Goal: Task Accomplishment & Management: Use online tool/utility

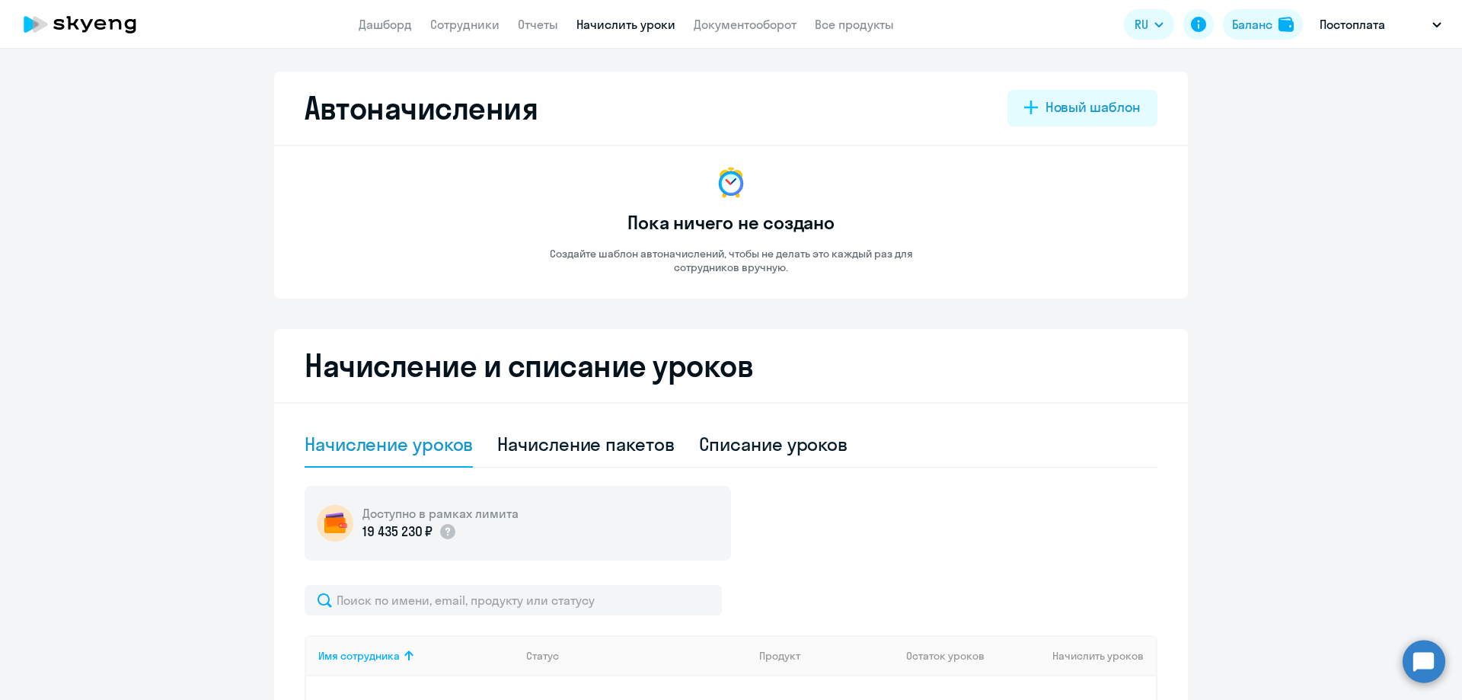
select select "10"
click at [1415, 656] on circle at bounding box center [1423, 661] width 43 height 43
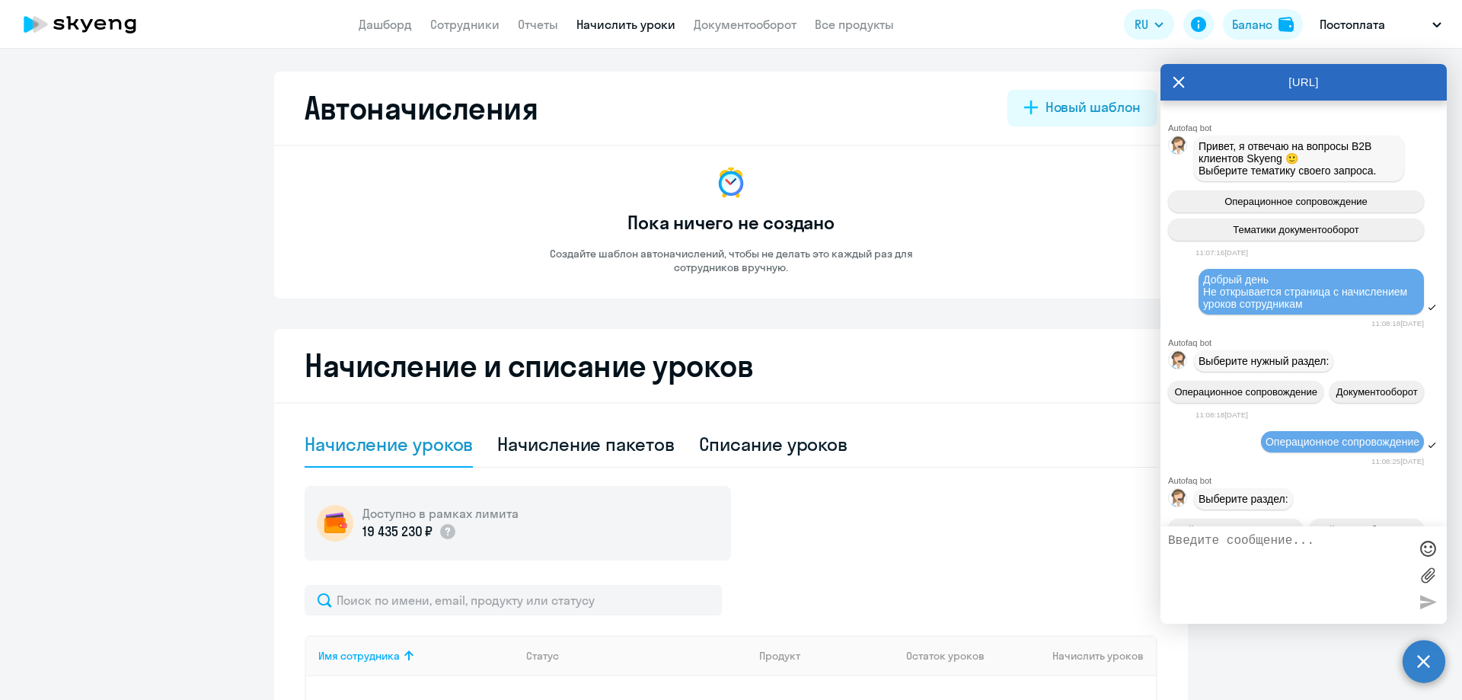
scroll to position [1269, 0]
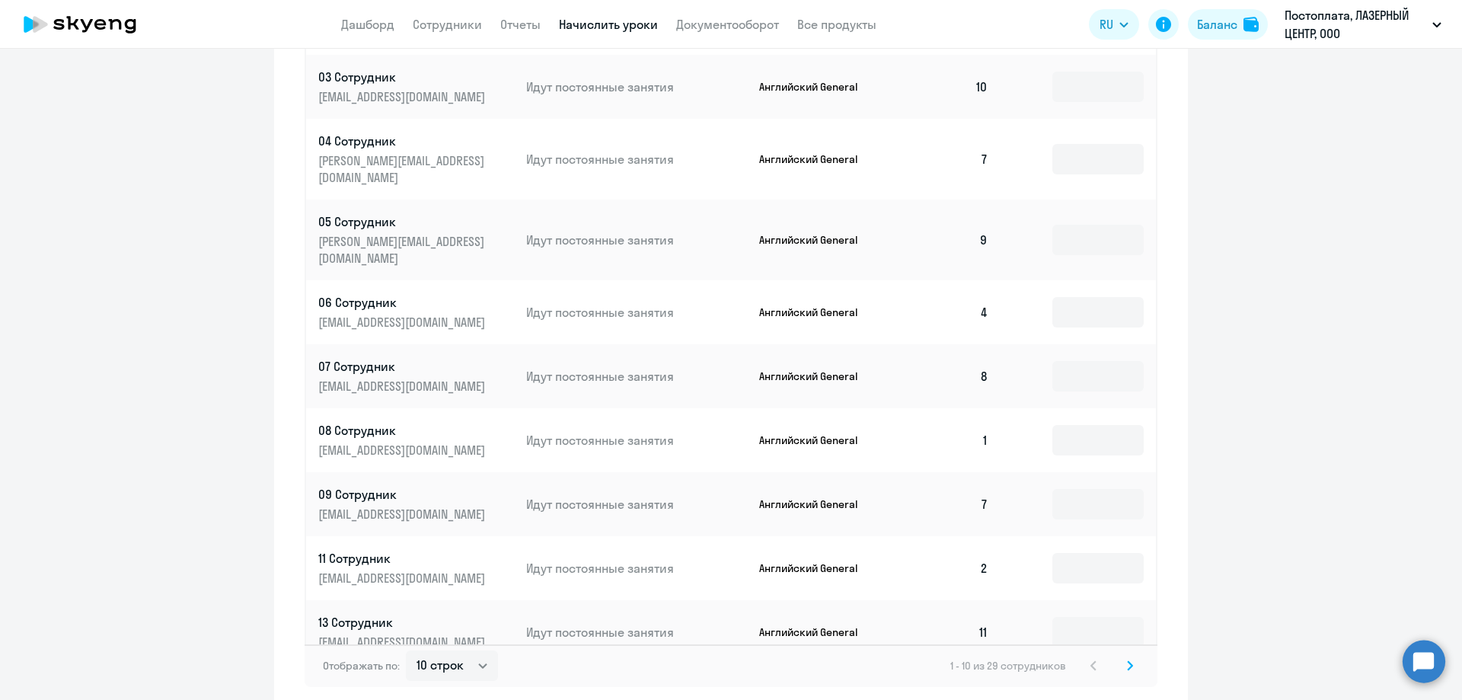
scroll to position [744, 0]
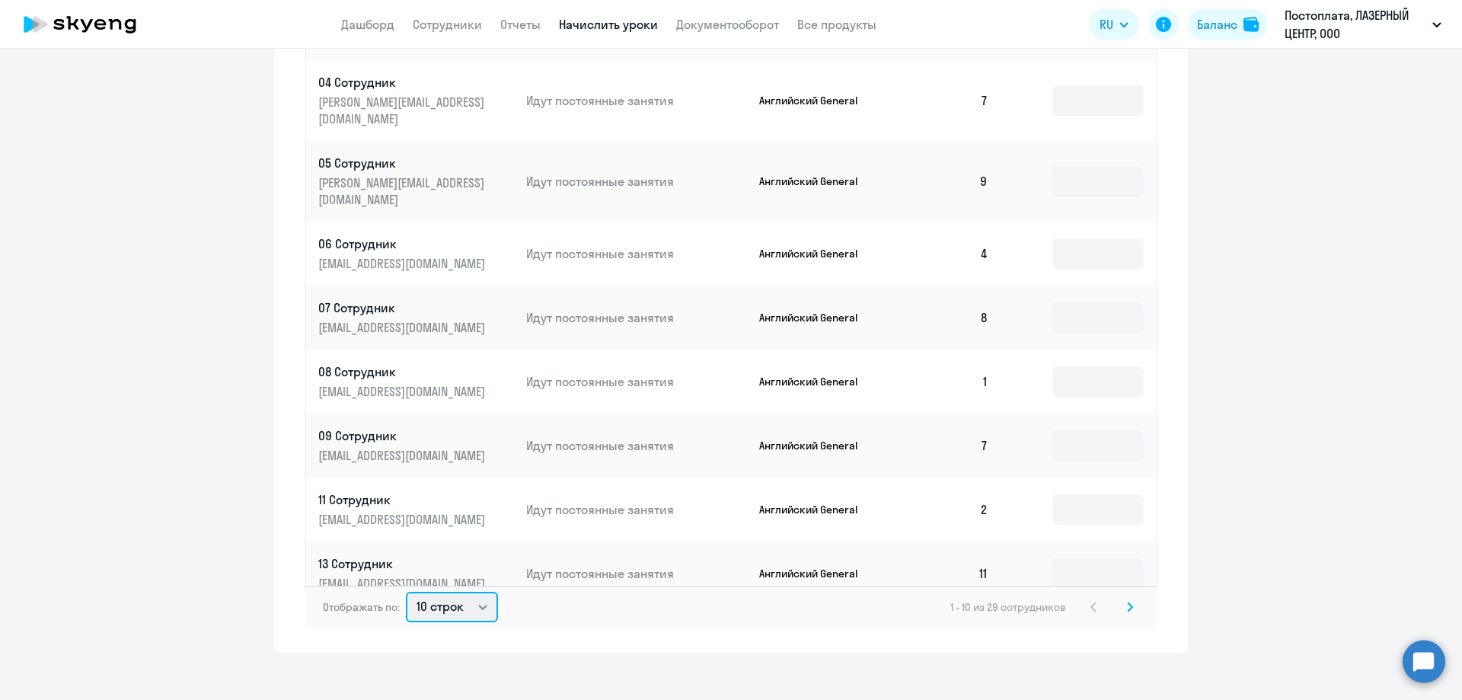
click at [438, 602] on select "10 строк 30 строк 50 строк" at bounding box center [452, 607] width 92 height 30
select select "50"
click at [406, 592] on select "10 строк 30 строк 50 строк" at bounding box center [452, 607] width 92 height 30
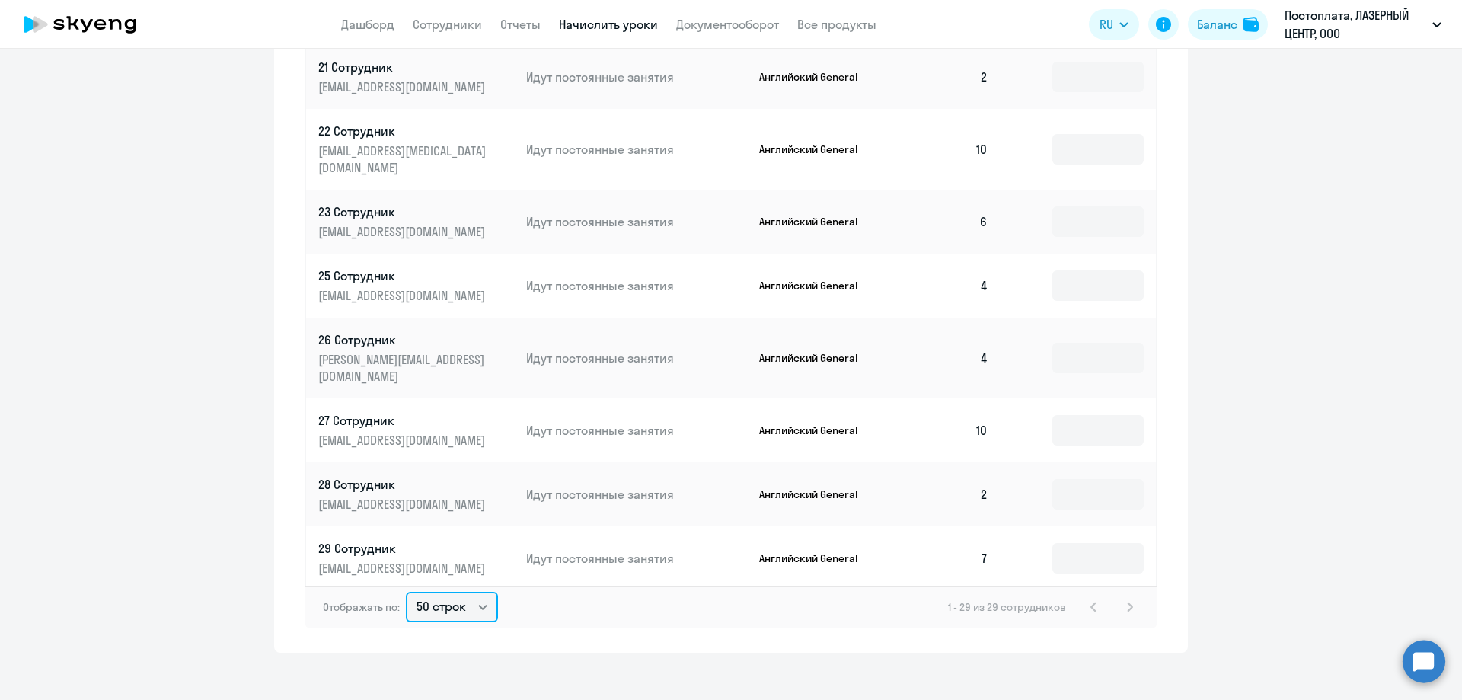
scroll to position [990, 0]
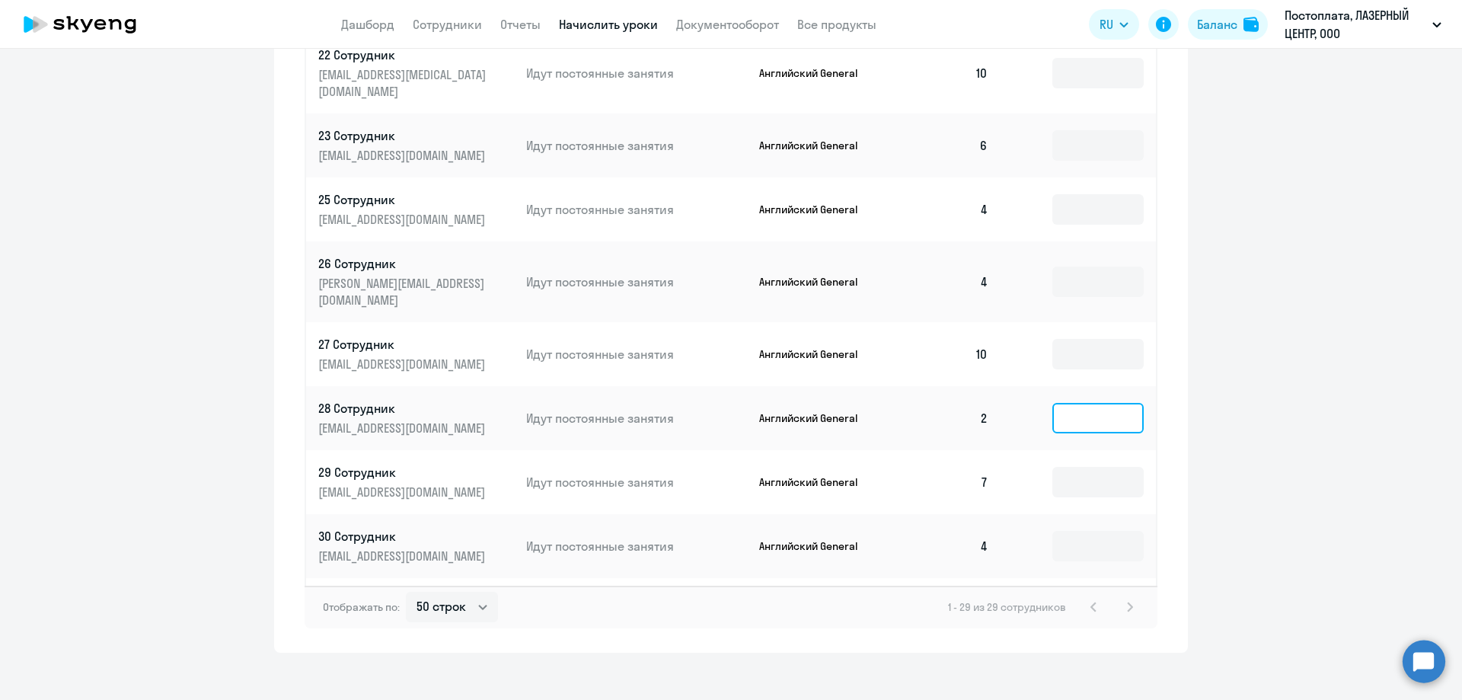
click at [1058, 403] on input at bounding box center [1097, 418] width 91 height 30
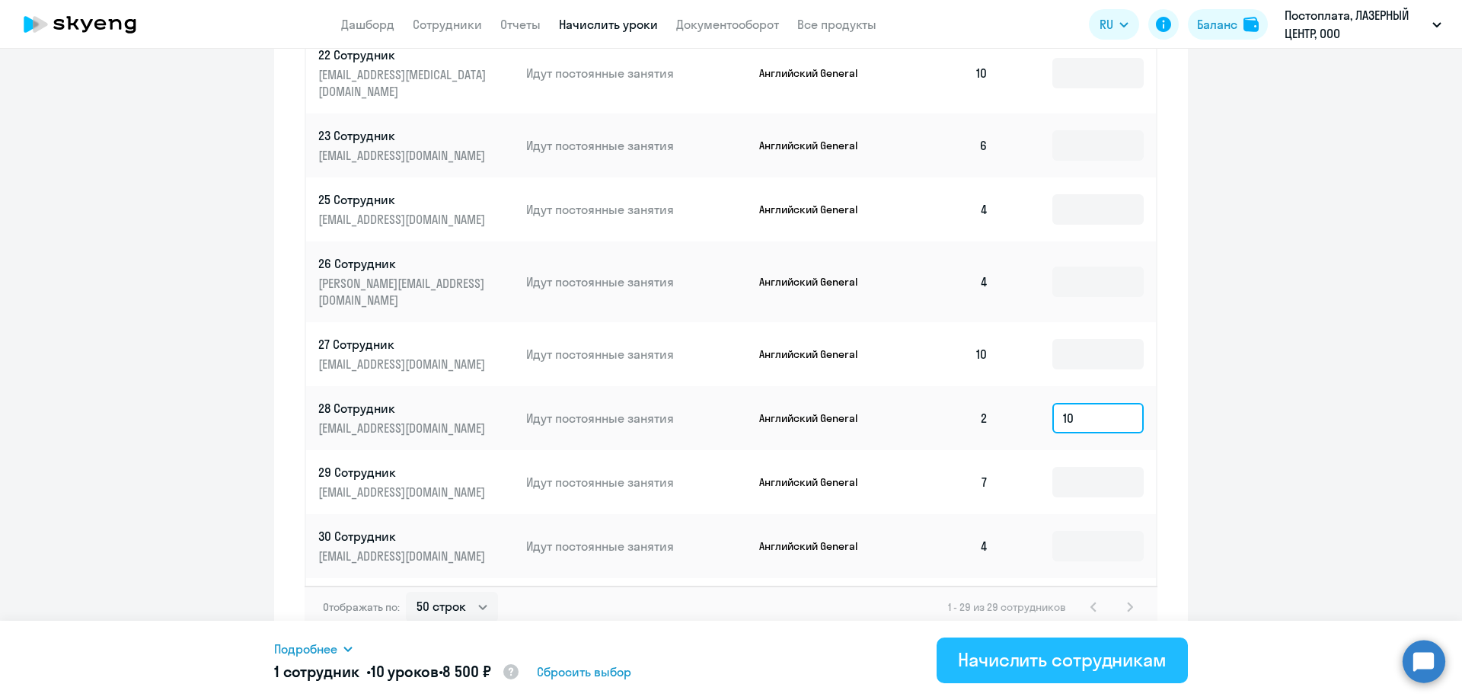
type input "10"
click at [1003, 655] on div "Начислить сотрудникам" at bounding box center [1062, 659] width 209 height 24
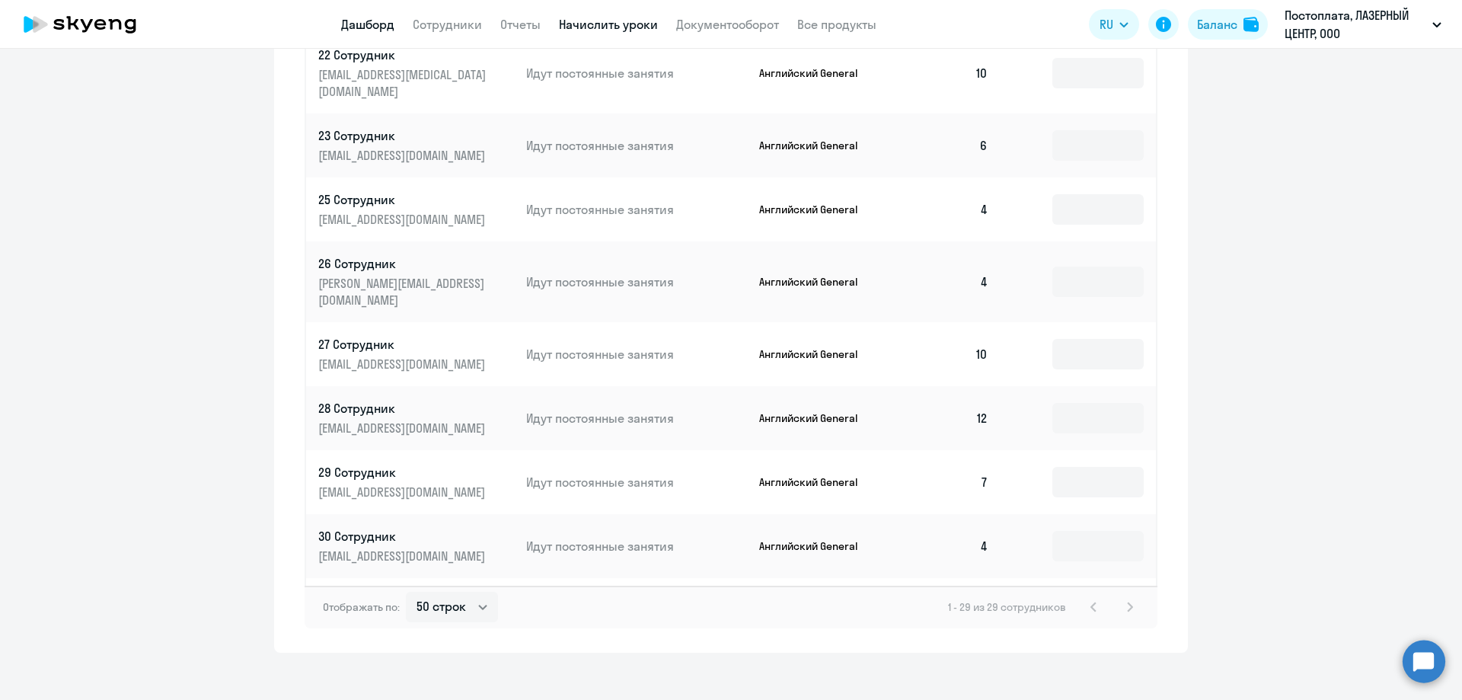
click at [388, 30] on link "Дашборд" at bounding box center [367, 24] width 53 height 15
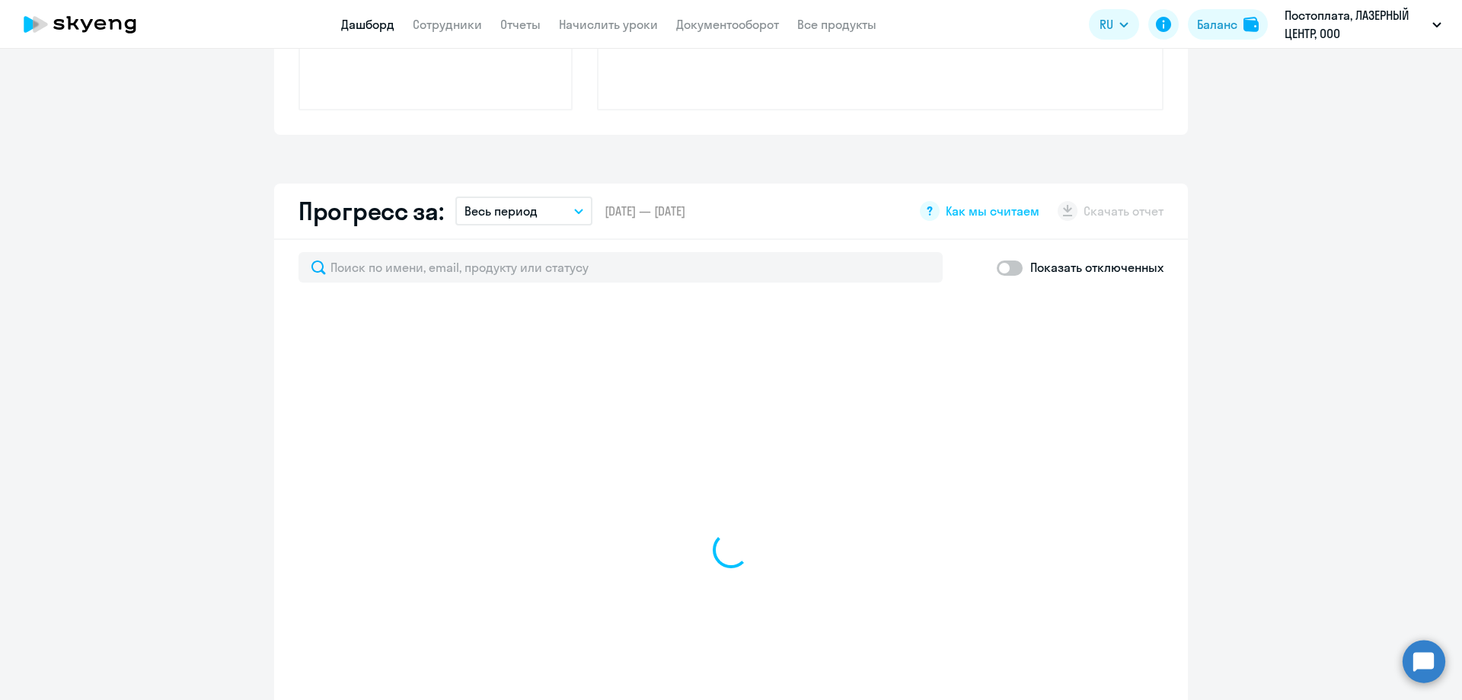
scroll to position [850, 0]
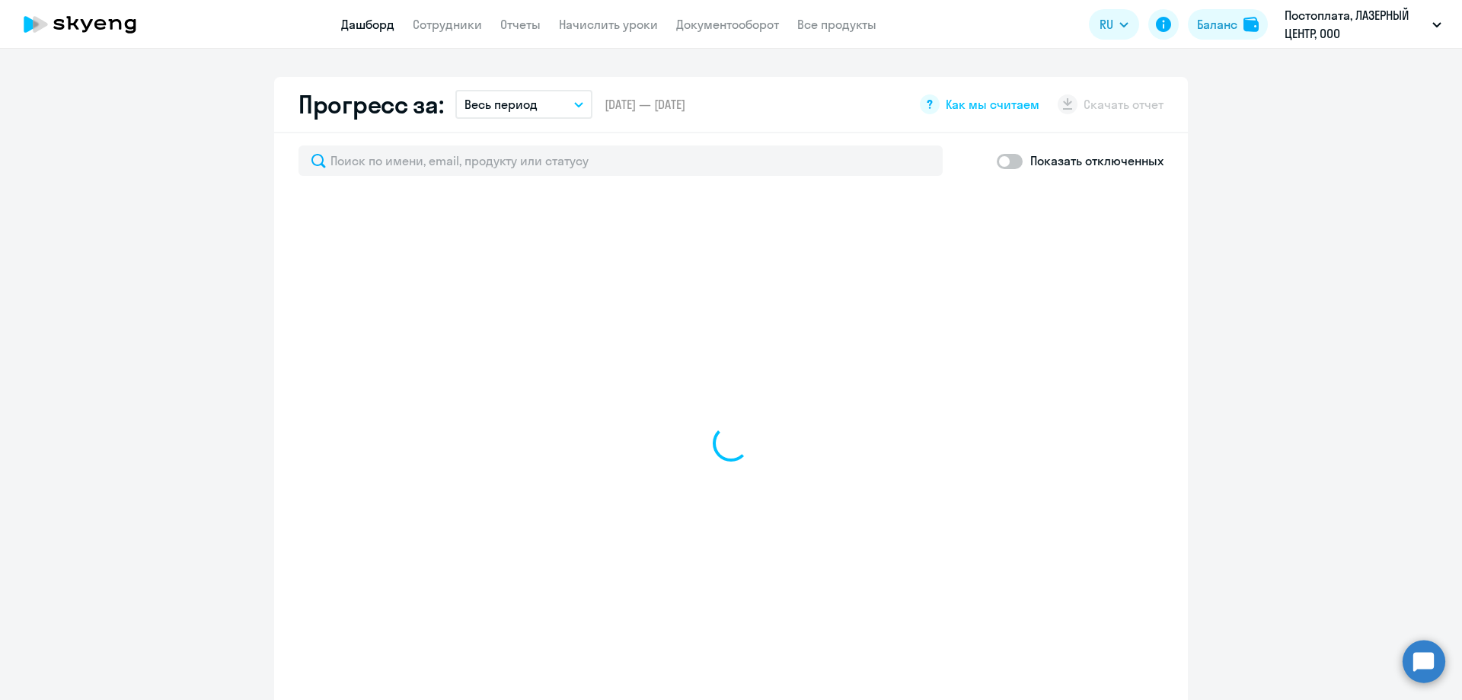
select select "30"
